Goal: Information Seeking & Learning: Compare options

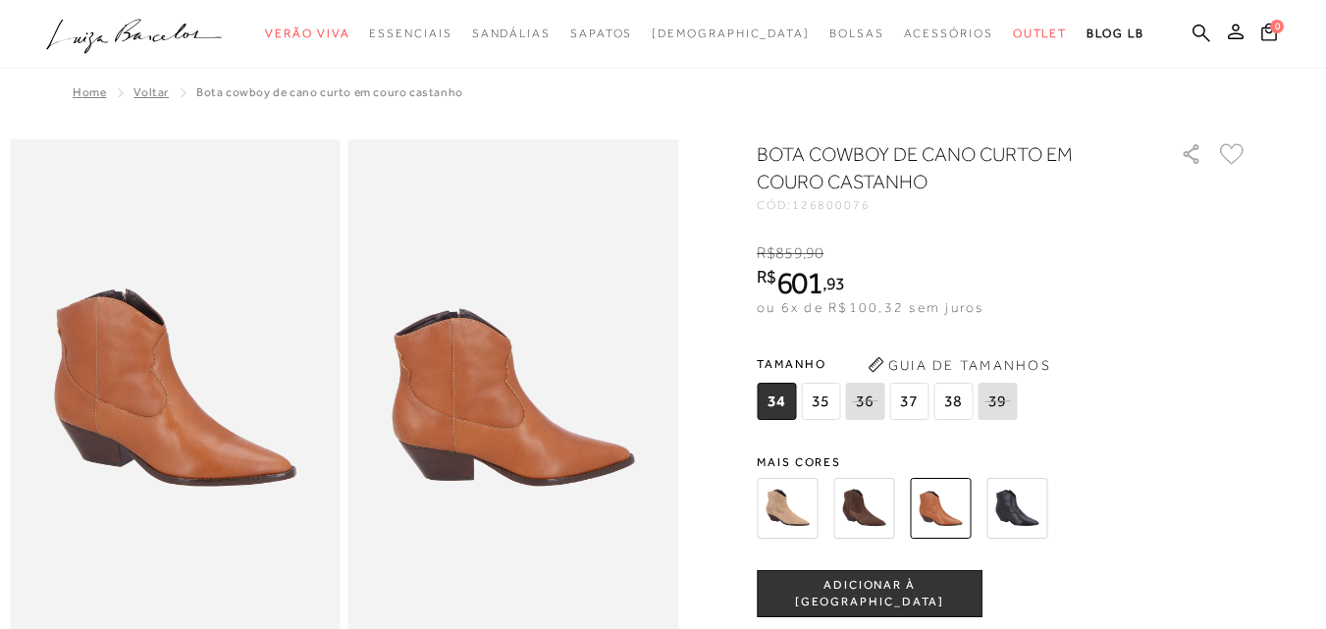
drag, startPoint x: 0, startPoint y: 0, endPoint x: 960, endPoint y: 514, distance: 1089.3
click at [960, 514] on img at bounding box center [940, 508] width 61 height 61
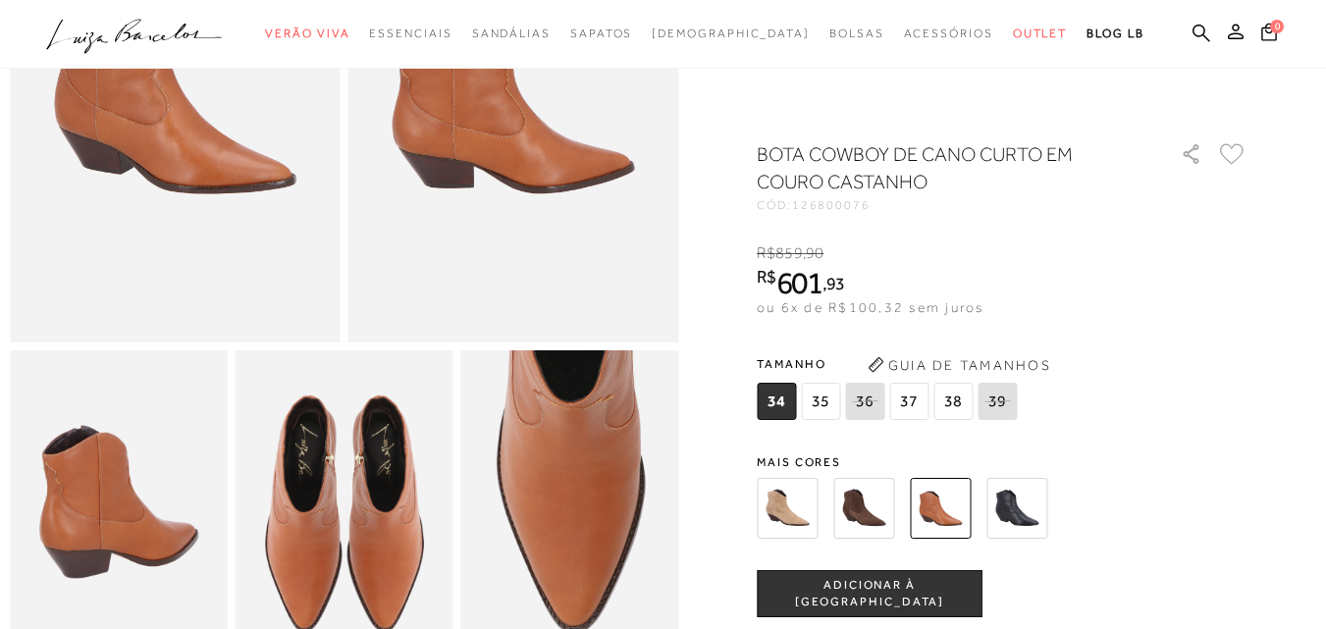
scroll to position [295, 0]
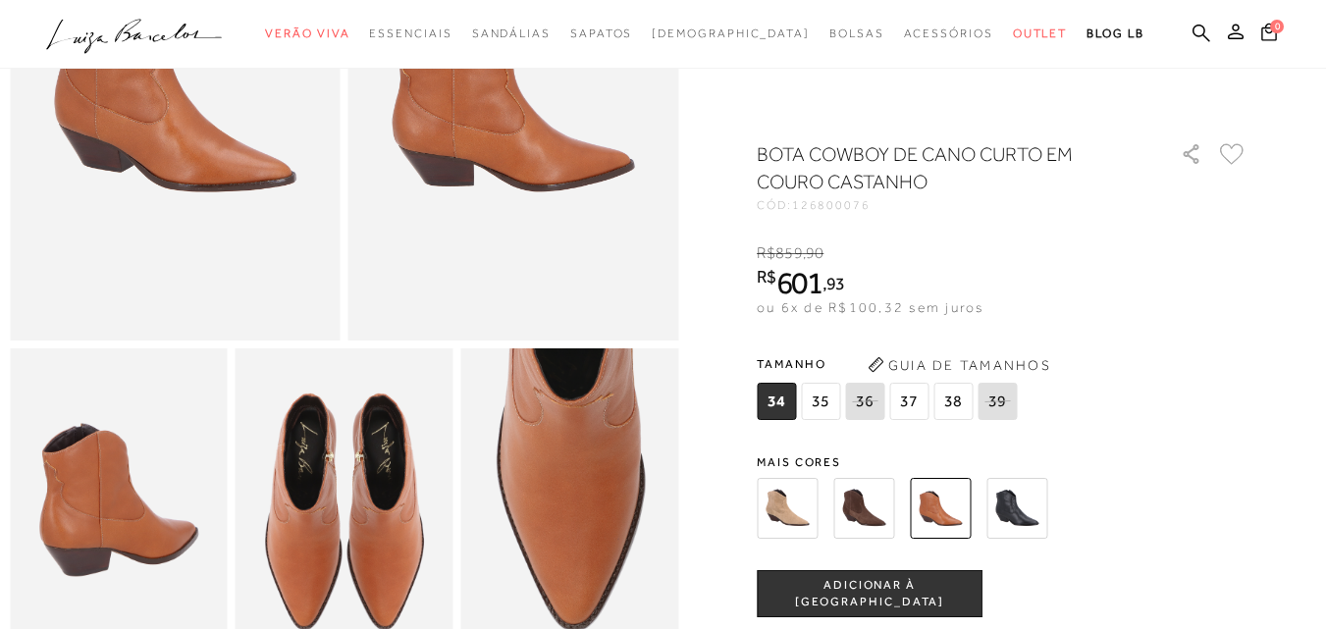
click at [825, 400] on span "35" at bounding box center [820, 401] width 39 height 37
click at [785, 523] on img at bounding box center [787, 508] width 61 height 61
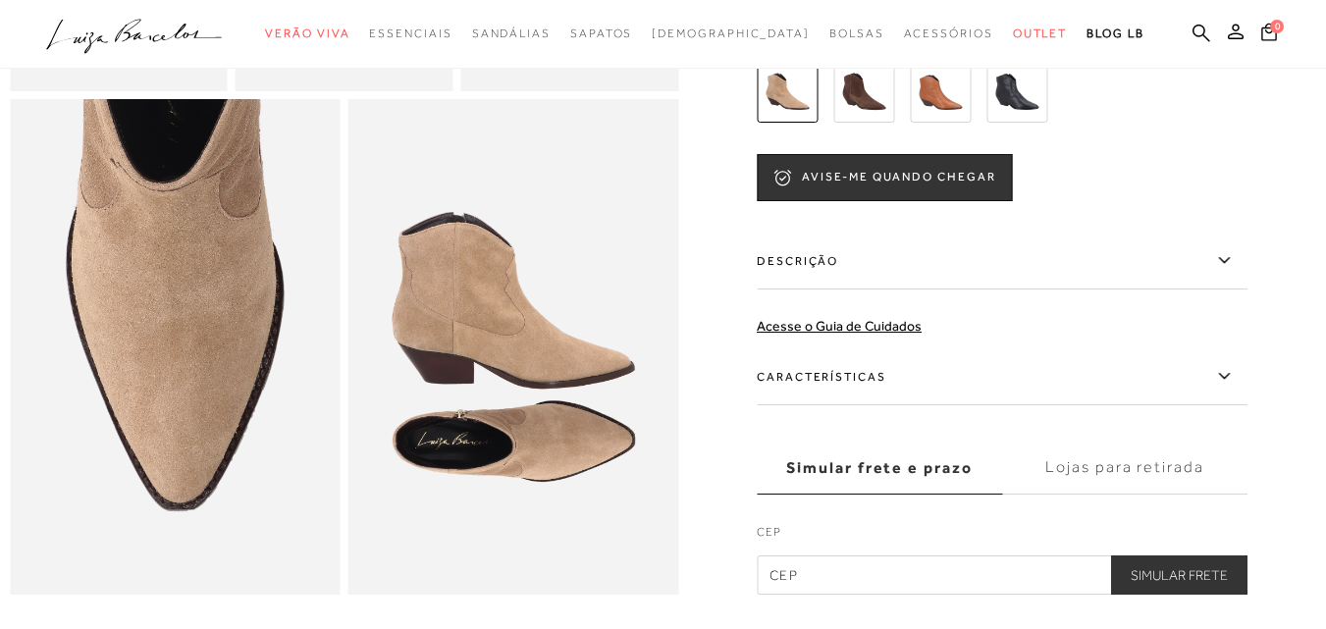
scroll to position [884, 0]
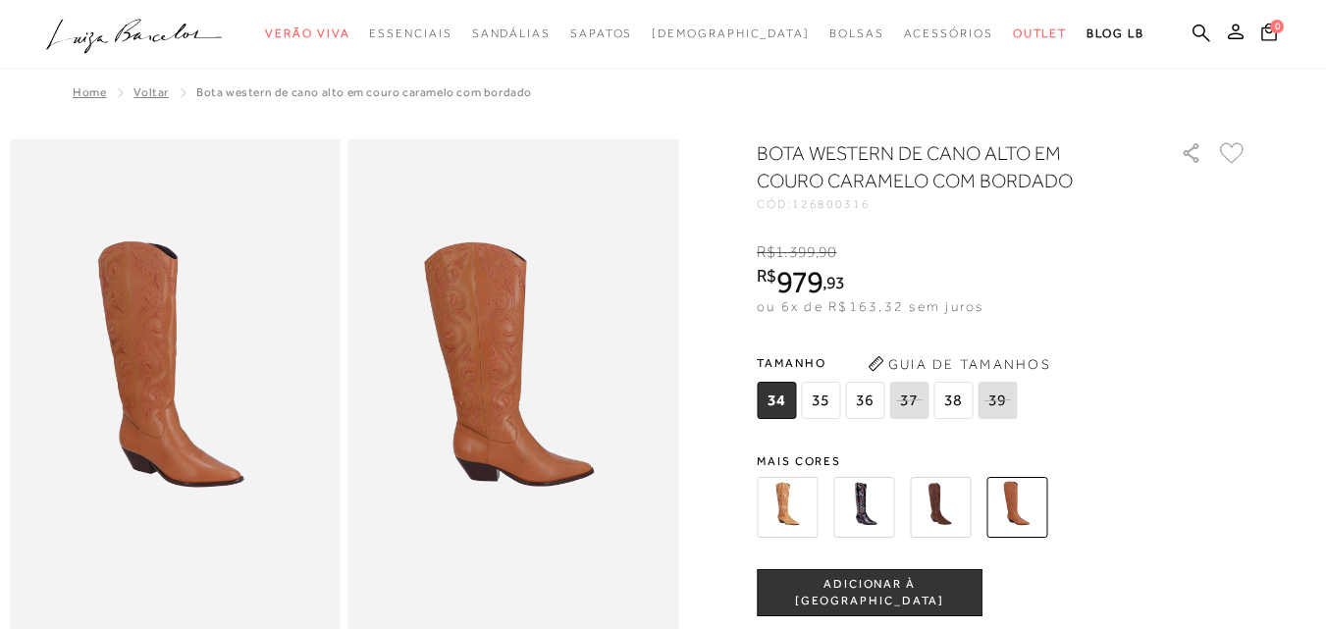
click at [876, 511] on img at bounding box center [863, 507] width 61 height 61
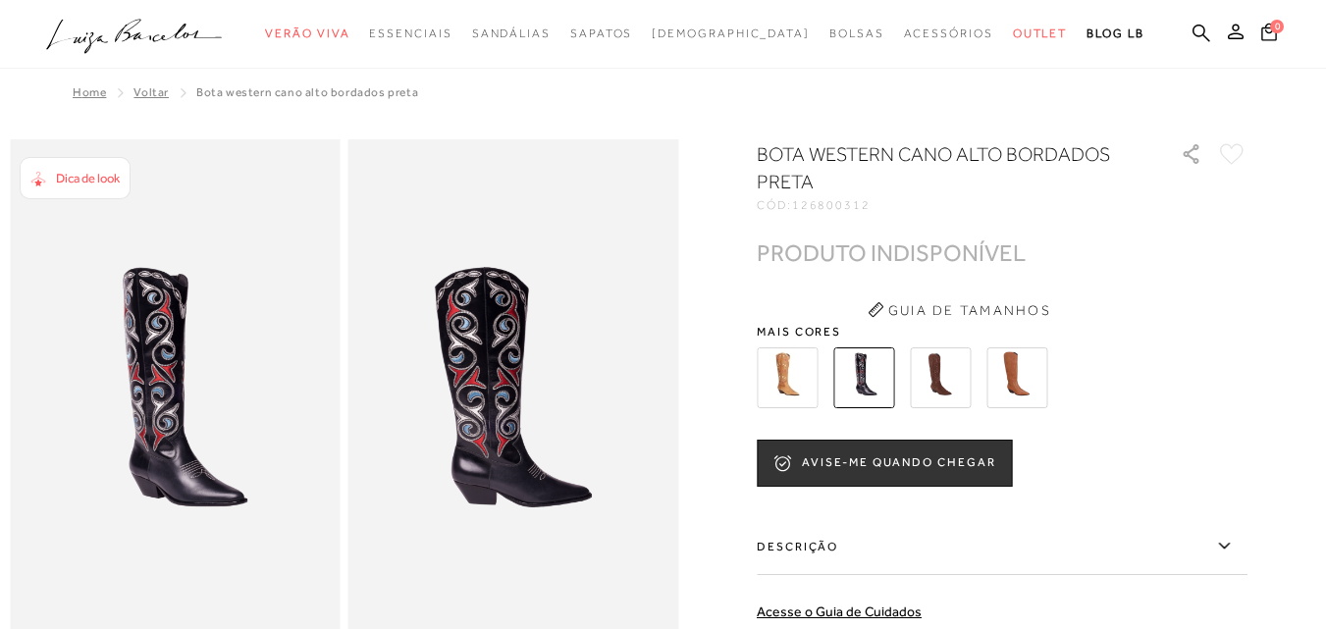
click at [951, 373] on img at bounding box center [940, 378] width 61 height 61
